Goal: Find specific page/section: Find specific page/section

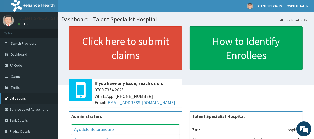
click at [37, 98] on link "Validations" at bounding box center [29, 98] width 58 height 11
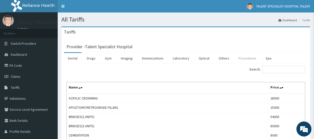
click at [250, 59] on link "Procedures" at bounding box center [247, 58] width 26 height 11
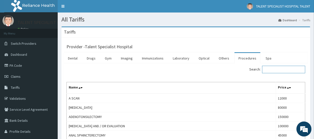
click at [278, 71] on input "Search:" at bounding box center [283, 70] width 43 height 8
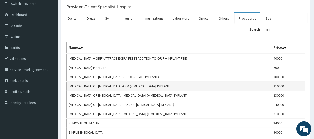
scroll to position [9, 0]
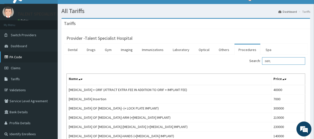
type input "IMPL"
click at [34, 57] on link "PA Code" at bounding box center [29, 57] width 58 height 11
